Goal: Task Accomplishment & Management: Complete application form

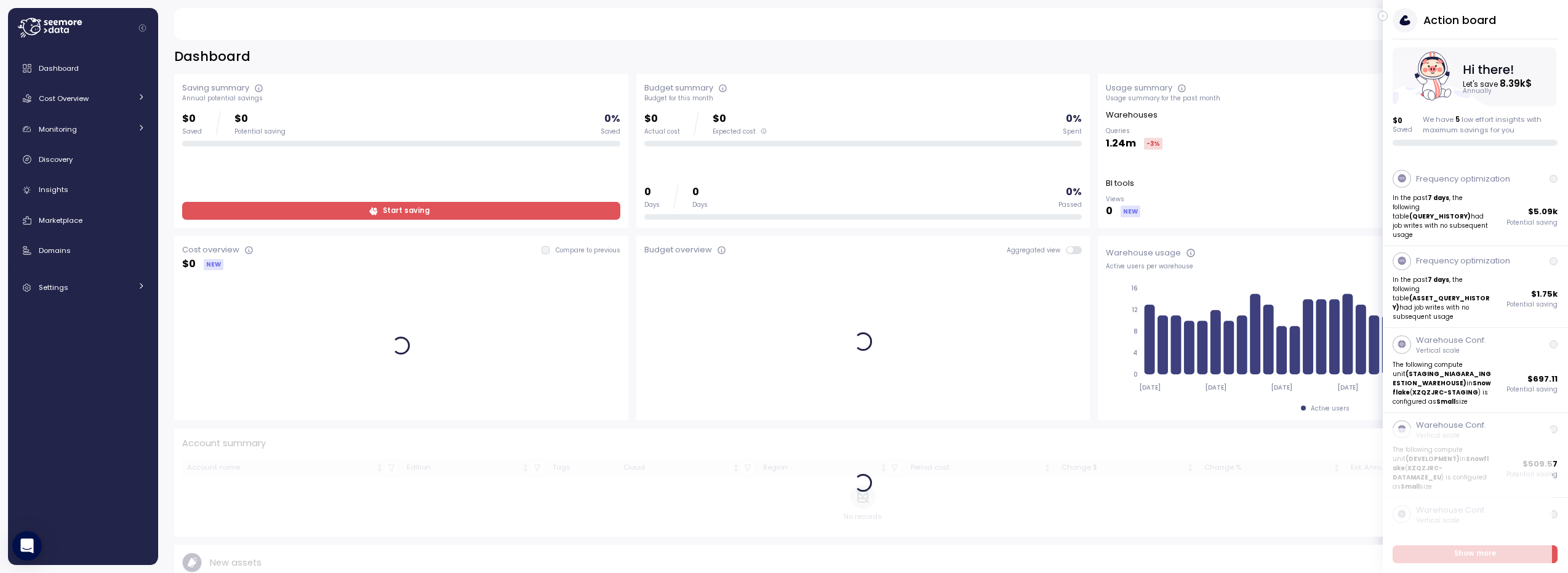
click at [1380, 15] on icon "button" at bounding box center [1383, 15] width 6 height 15
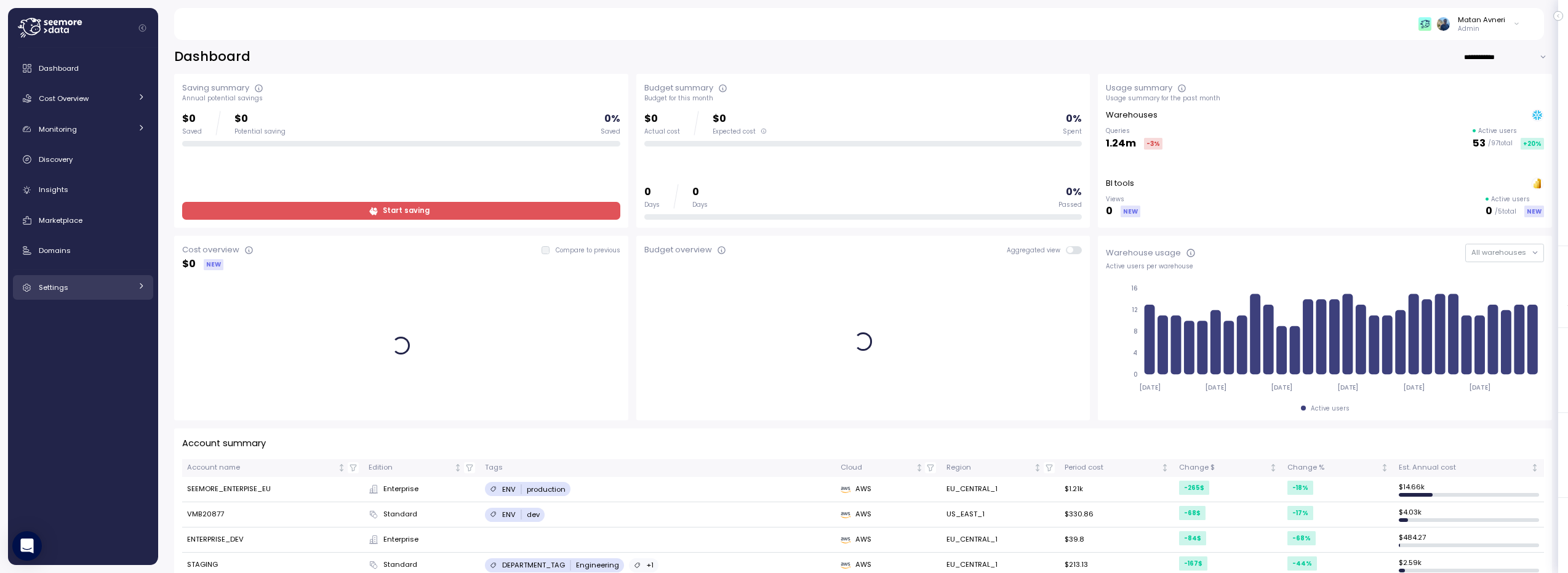
click at [94, 299] on link "Settings" at bounding box center [83, 287] width 140 height 24
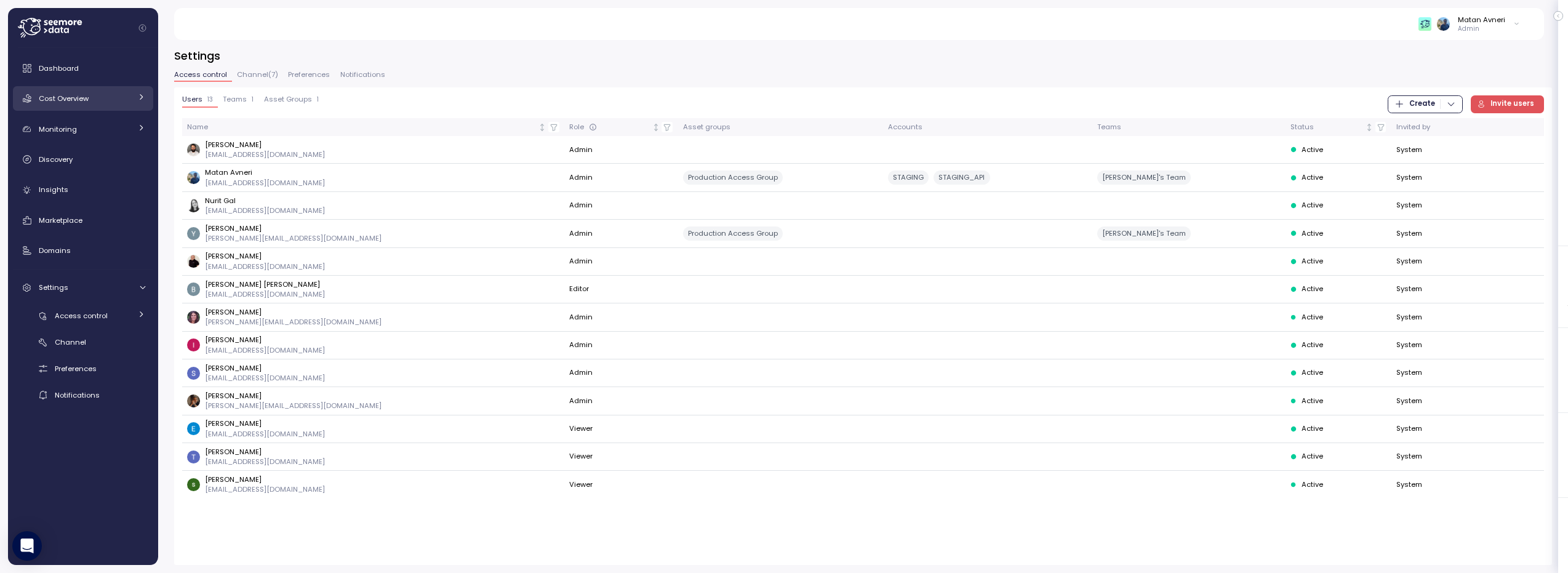
click at [58, 97] on span "Cost Overview" at bounding box center [64, 99] width 50 height 10
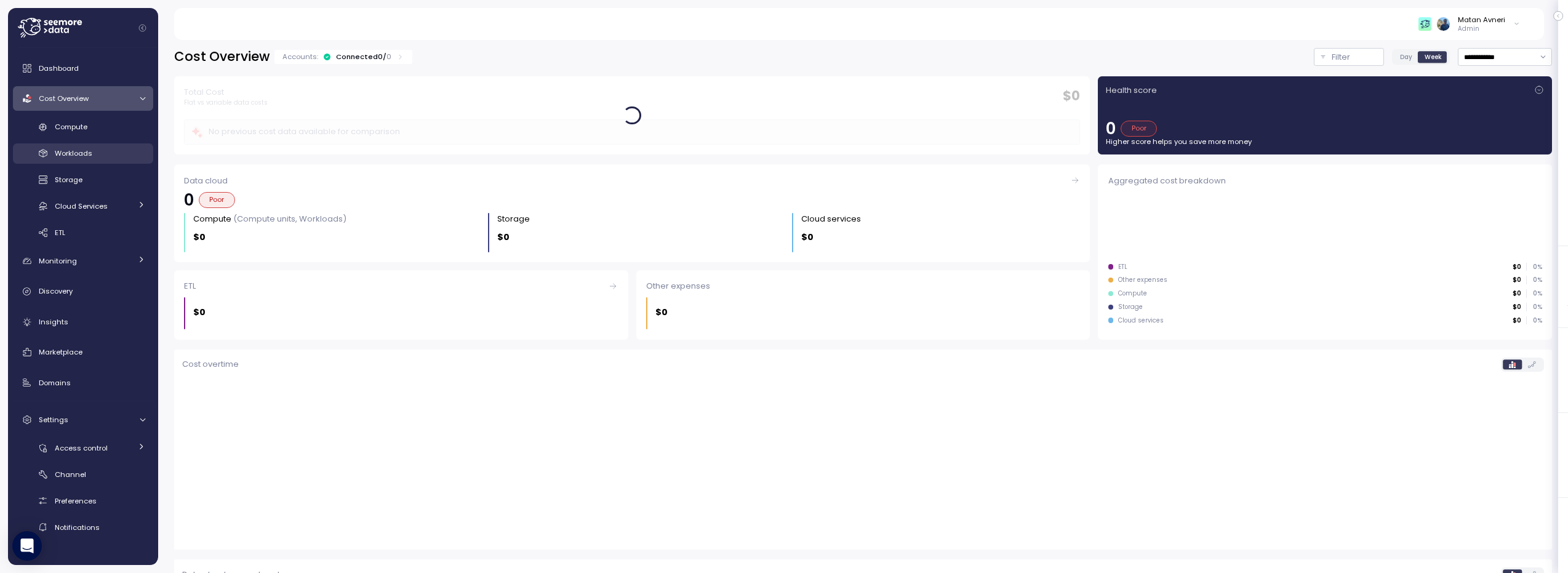
click at [51, 163] on link "Workloads" at bounding box center [83, 153] width 140 height 20
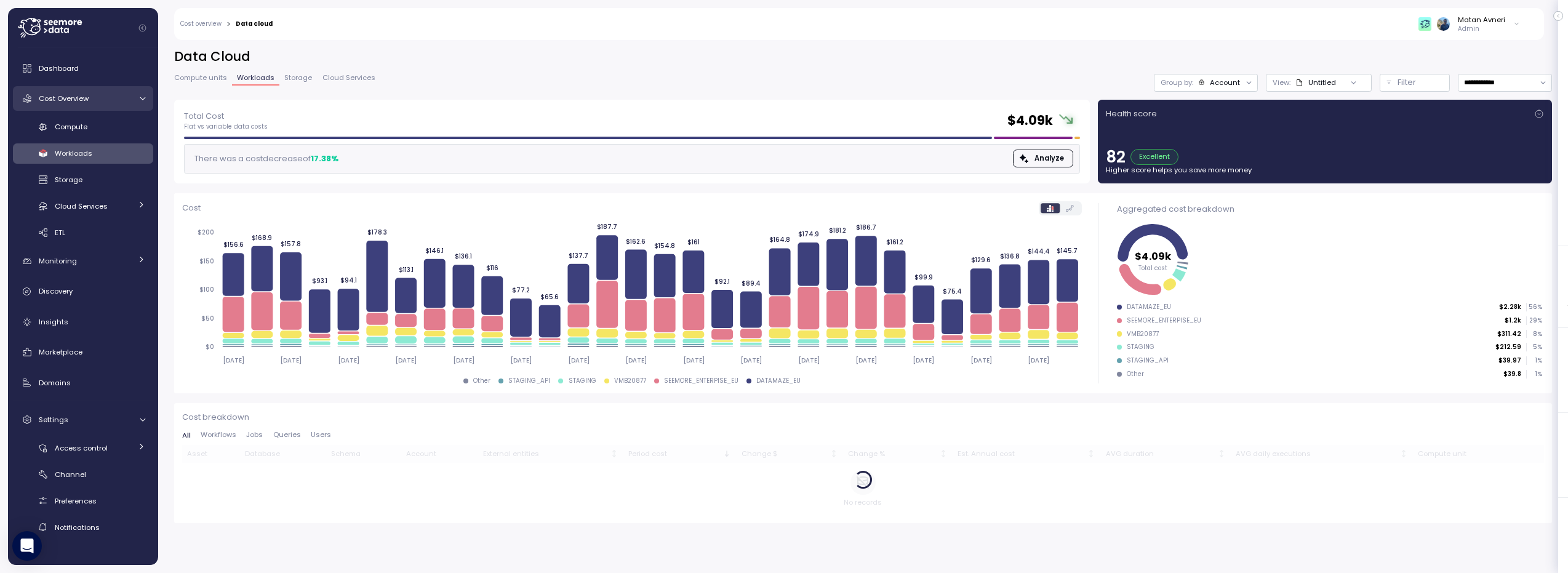
click at [70, 94] on span "Cost Overview" at bounding box center [64, 99] width 50 height 10
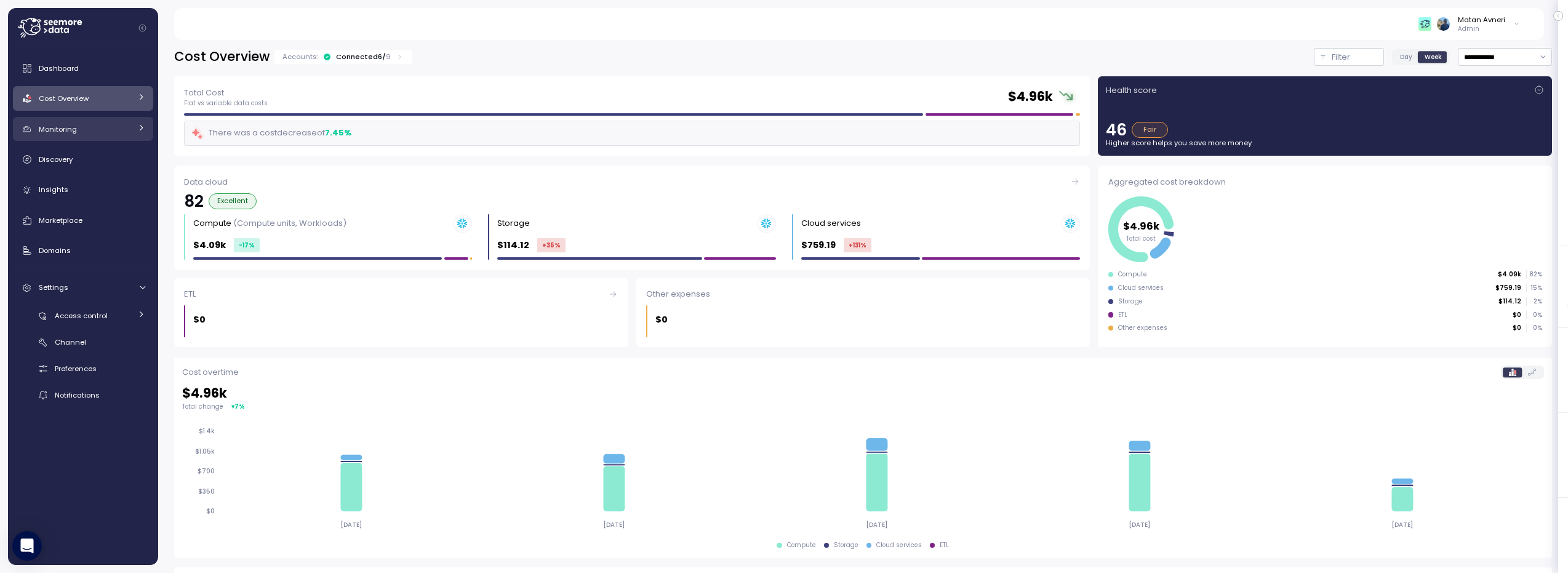
click at [65, 135] on link "Monitoring" at bounding box center [83, 128] width 140 height 24
click at [65, 158] on span "Budget" at bounding box center [67, 158] width 26 height 10
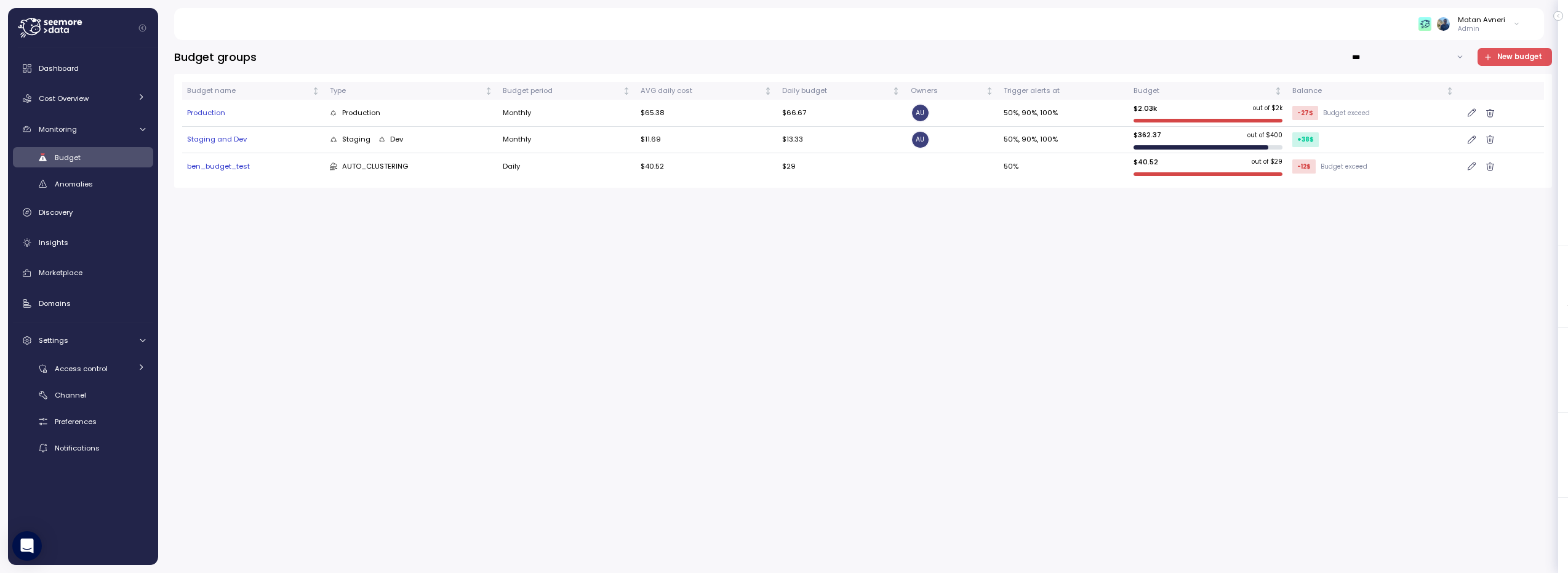
click at [1507, 55] on span "New budget" at bounding box center [1519, 57] width 45 height 17
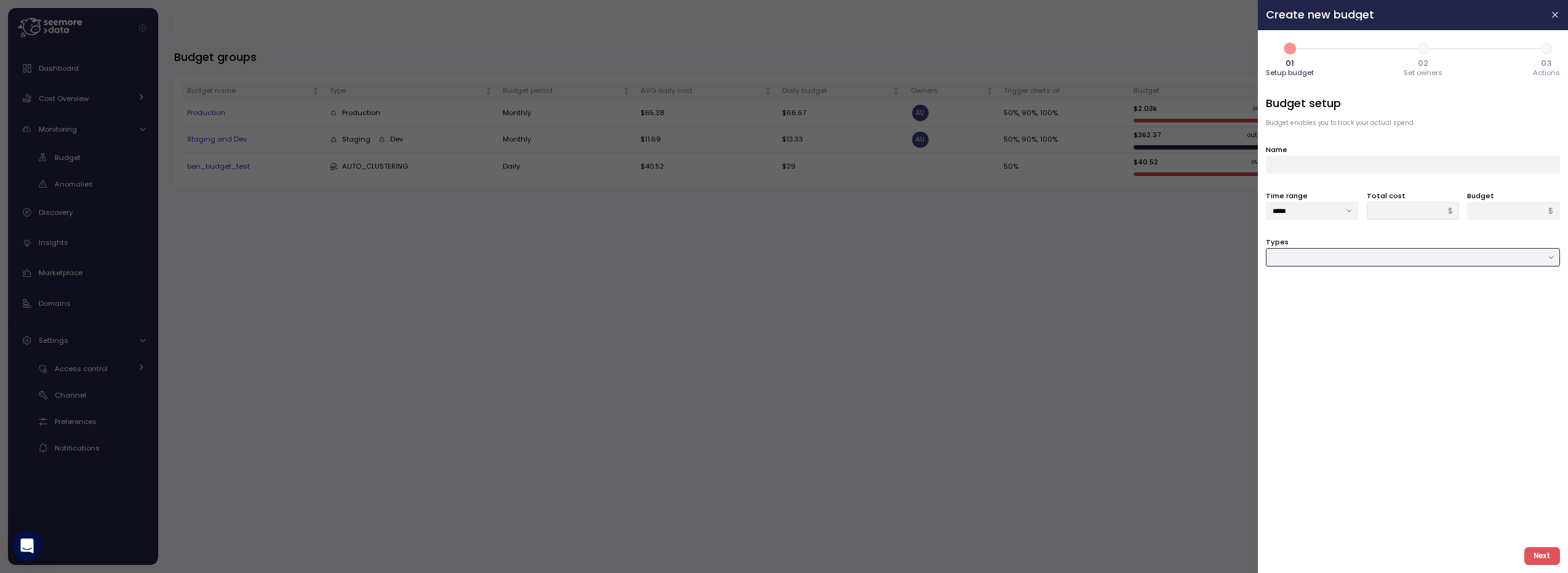
click at [1330, 259] on input "Types" at bounding box center [1412, 257] width 294 height 18
click at [1311, 285] on span "Compute unit & Database" at bounding box center [1321, 283] width 93 height 11
type input "**********"
click at [1291, 303] on div at bounding box center [1412, 304] width 294 height 18
click at [1279, 330] on icon at bounding box center [1278, 329] width 8 height 8
